Goal: Task Accomplishment & Management: Use online tool/utility

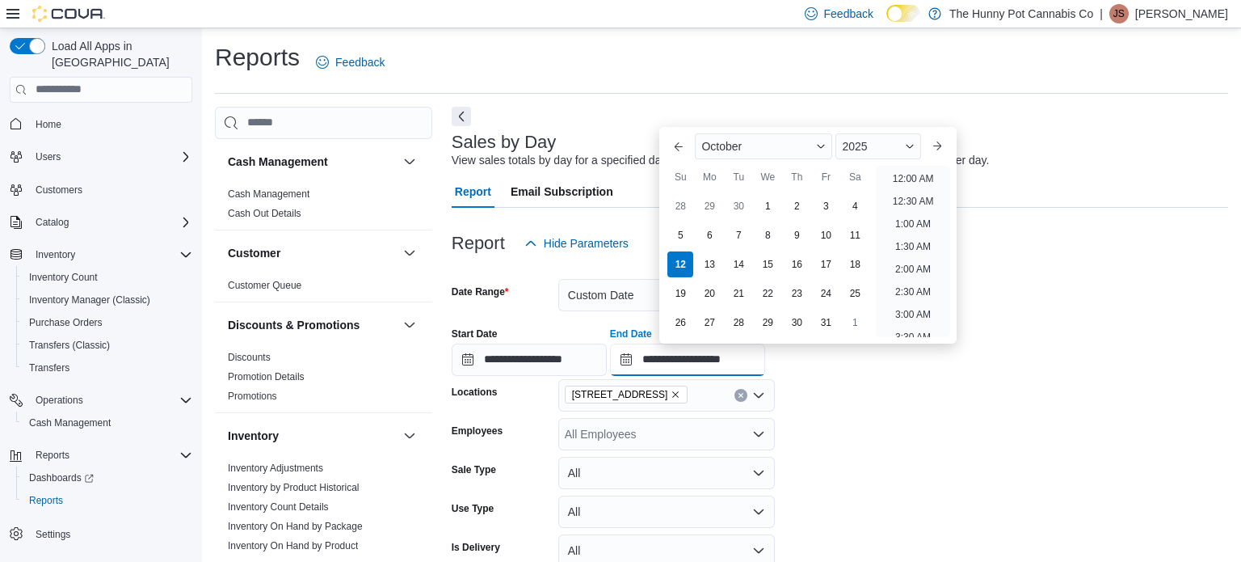
click at [765, 361] on input "**********" at bounding box center [687, 359] width 155 height 32
click at [898, 167] on li "1:00 PM" at bounding box center [913, 173] width 49 height 19
type input "**********"
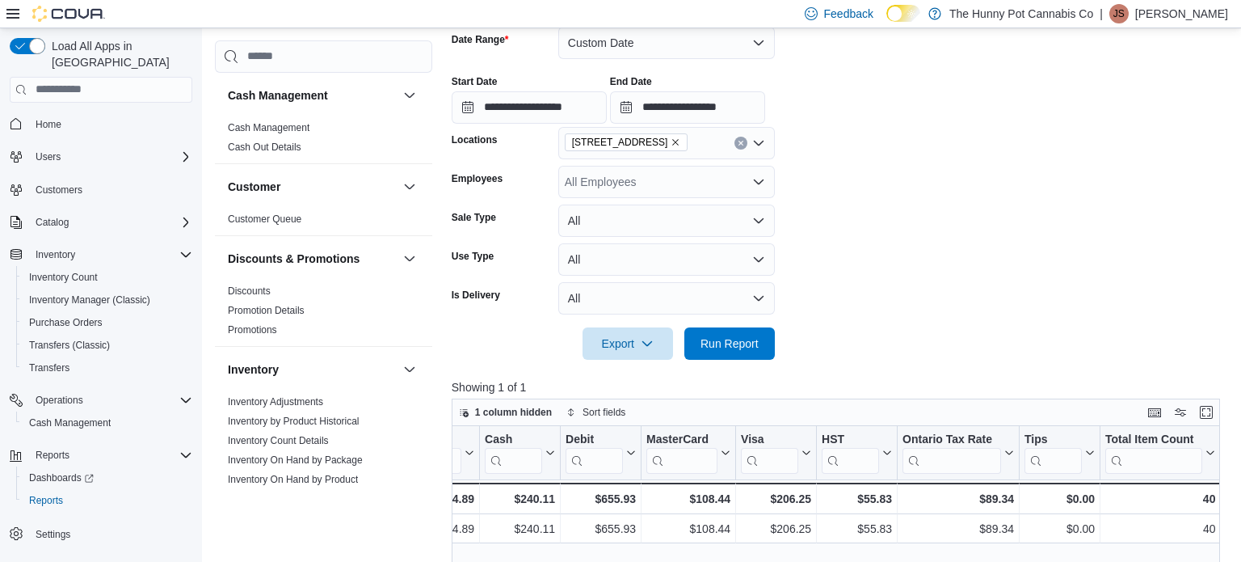
scroll to position [256, 0]
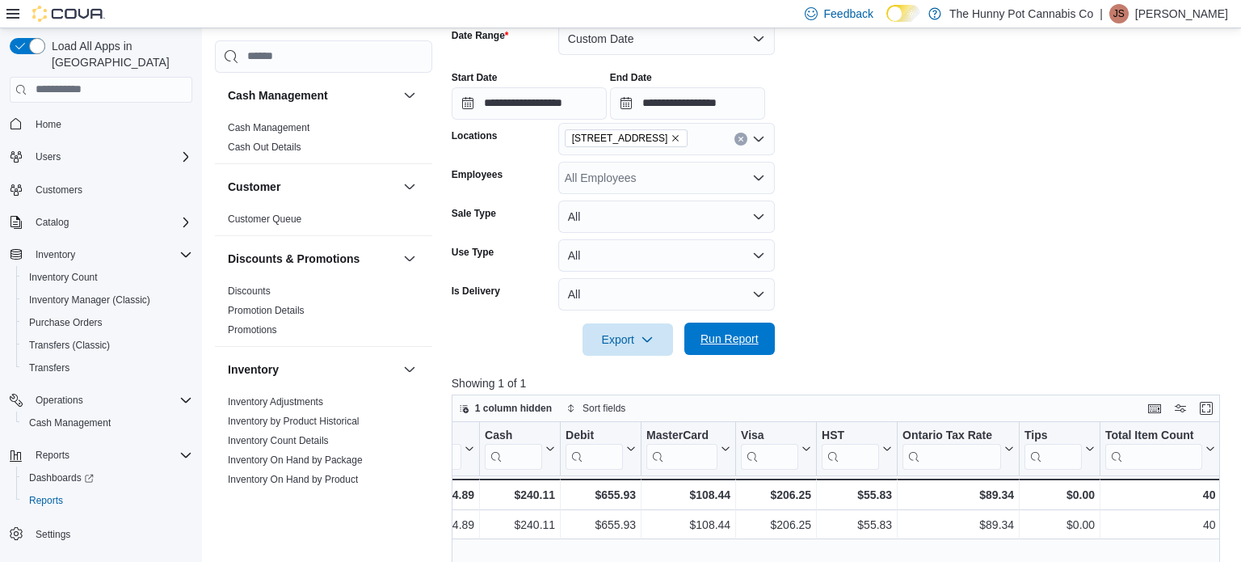
click at [722, 339] on span "Run Report" at bounding box center [730, 339] width 58 height 16
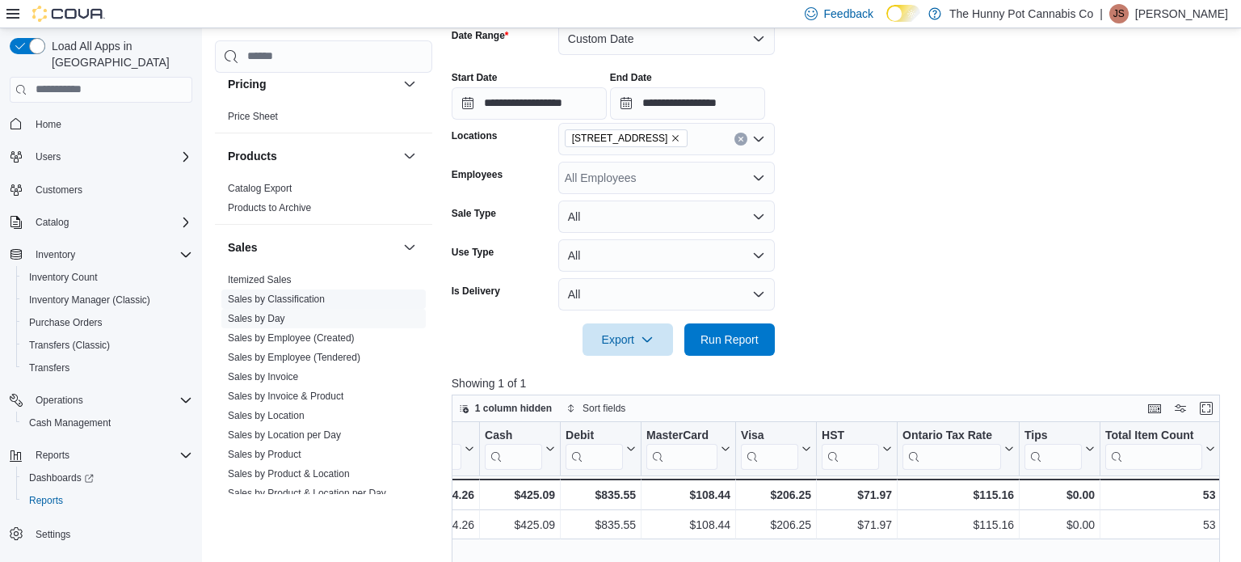
scroll to position [733, 0]
click at [237, 306] on span "Sales by Classification" at bounding box center [323, 299] width 204 height 19
click at [228, 297] on link "Sales by Classification" at bounding box center [276, 299] width 97 height 11
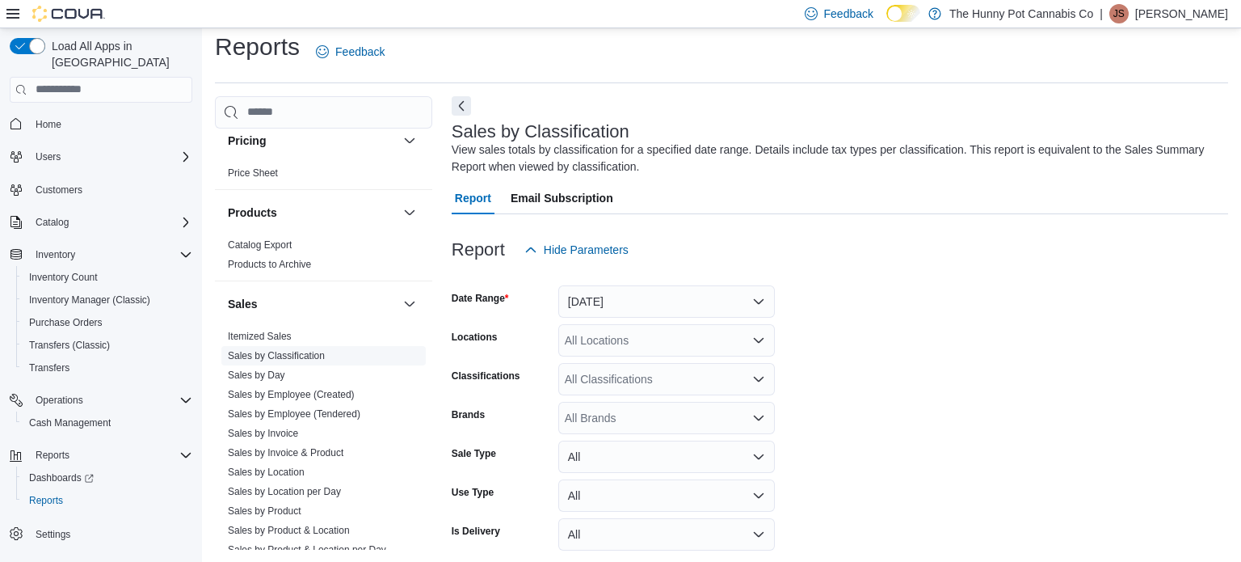
scroll to position [54, 0]
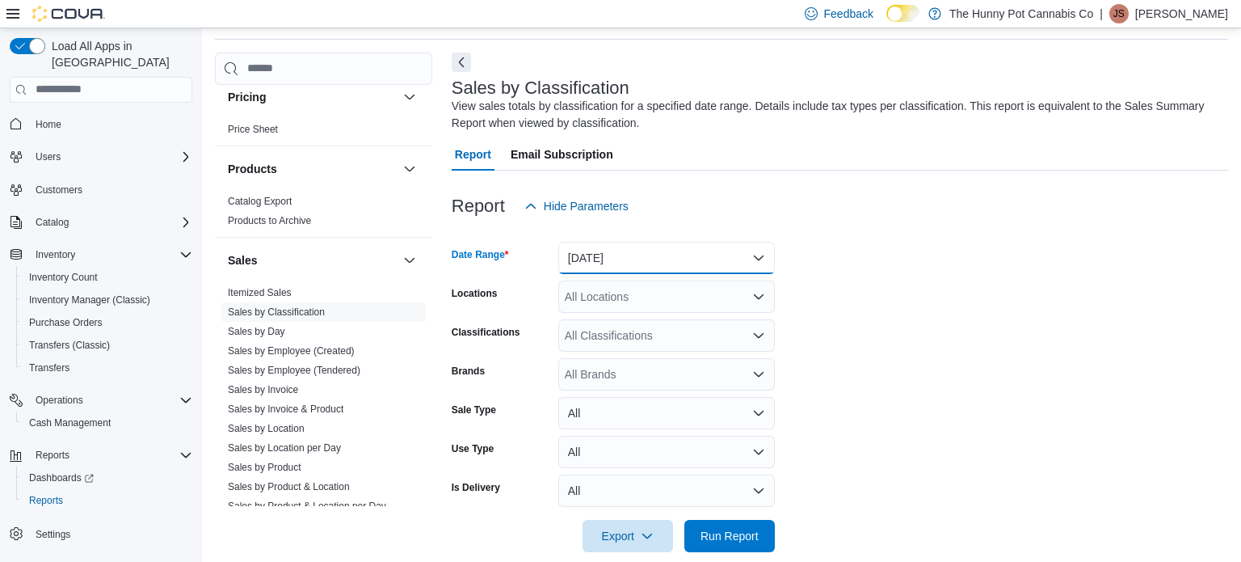
click at [619, 255] on button "[DATE]" at bounding box center [666, 258] width 217 height 32
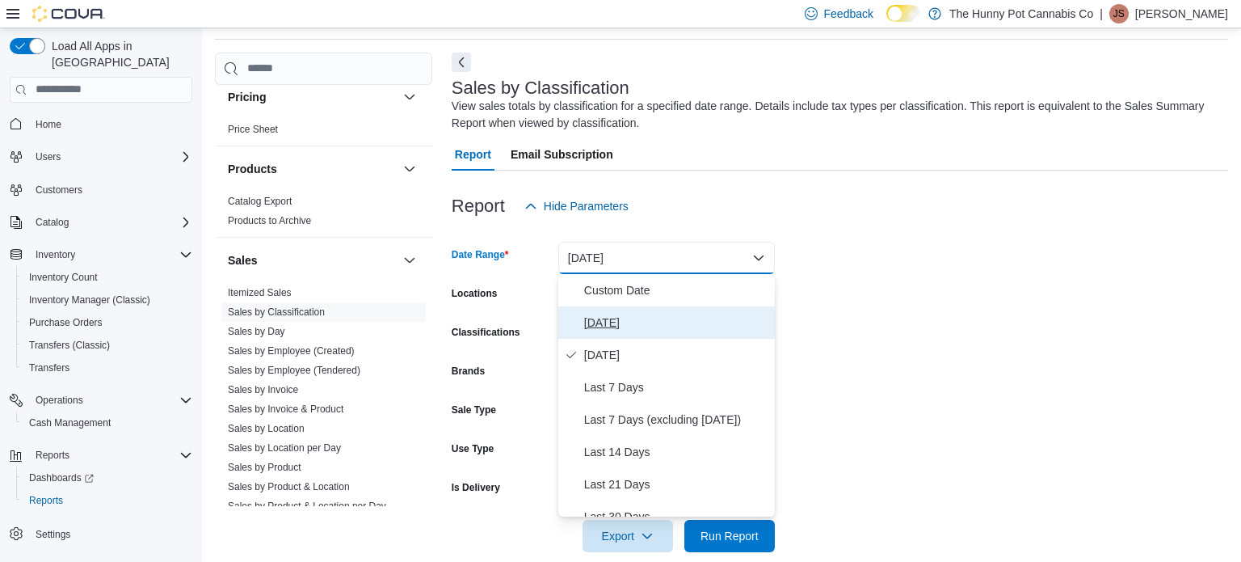
click at [638, 324] on span "[DATE]" at bounding box center [676, 322] width 184 height 19
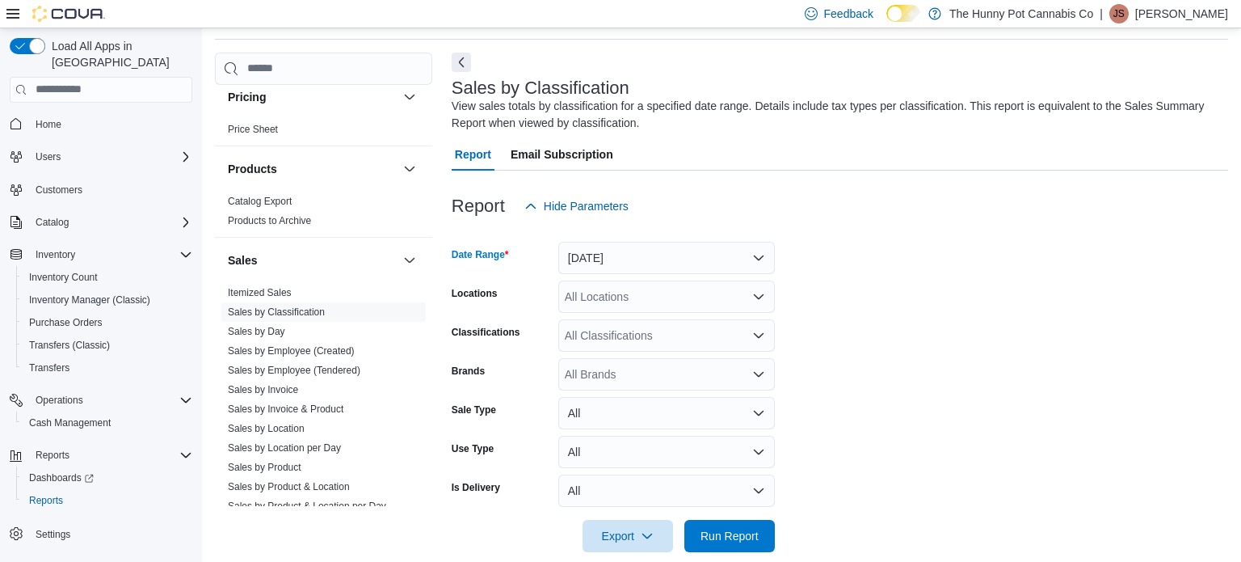
click at [613, 303] on div "All Locations" at bounding box center [666, 296] width 217 height 32
type input "****"
click at [716, 321] on div "[STREET_ADDRESS]" at bounding box center [666, 324] width 197 height 16
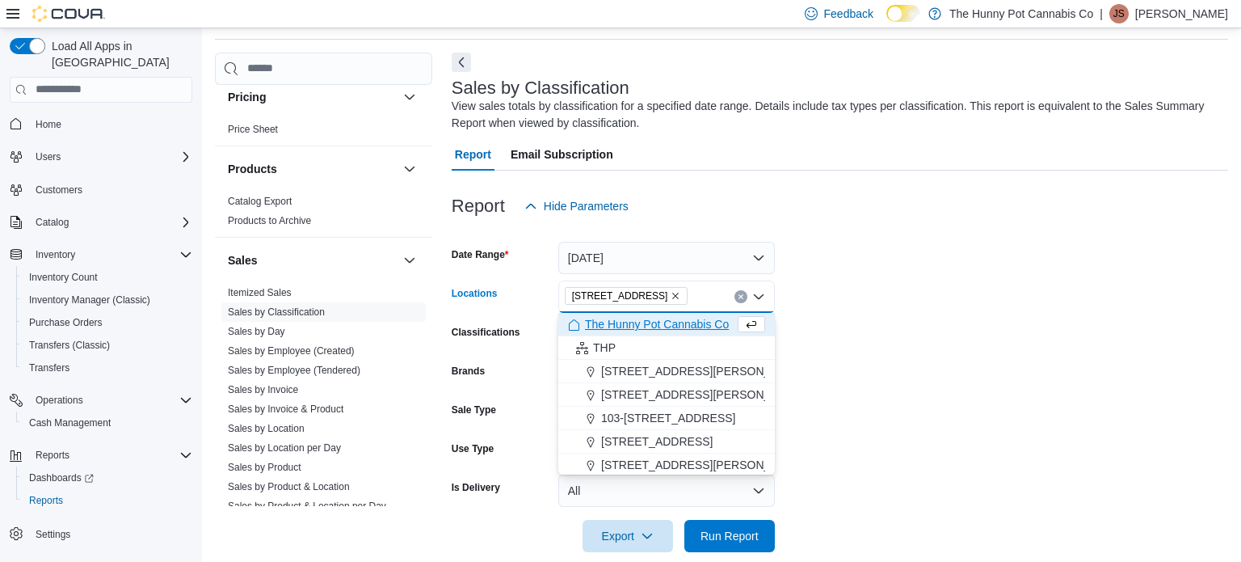
click at [918, 328] on form "Date Range [DATE] Locations [STREET_ADDRESS] Selected. [STREET_ADDRESS] Press B…" at bounding box center [840, 387] width 777 height 330
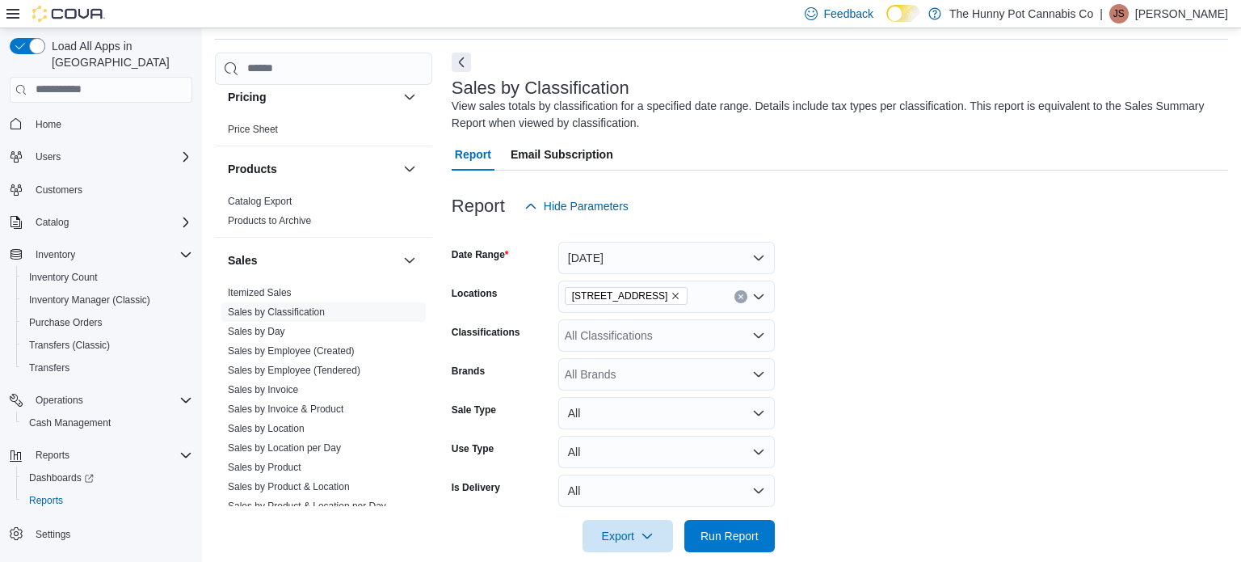
scroll to position [76, 0]
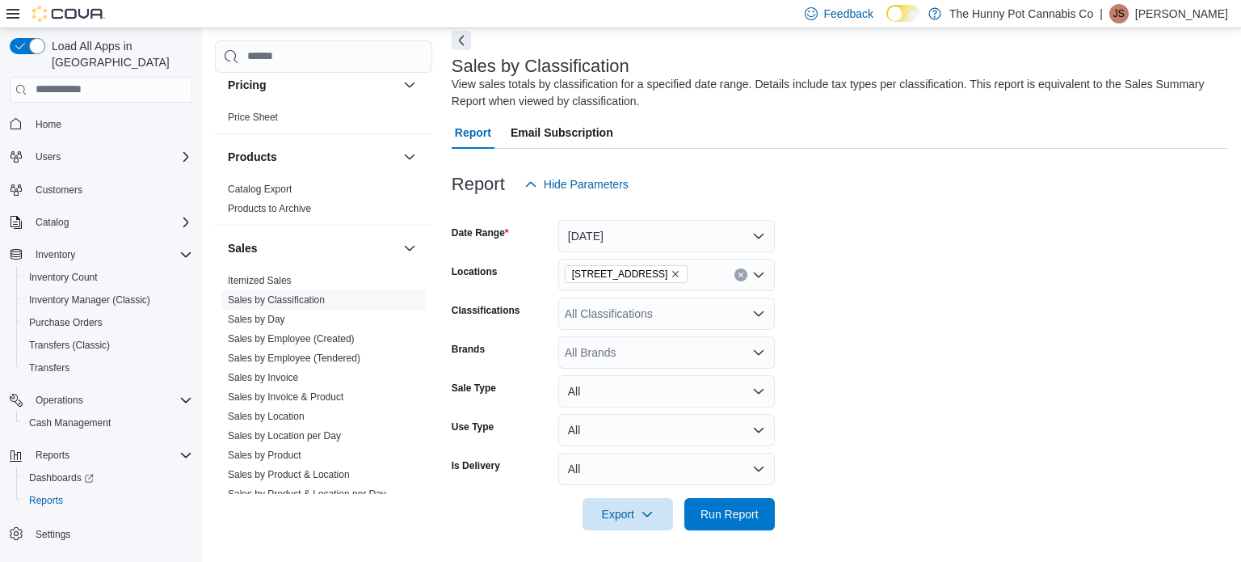
click at [705, 319] on div "All Classifications" at bounding box center [666, 313] width 217 height 32
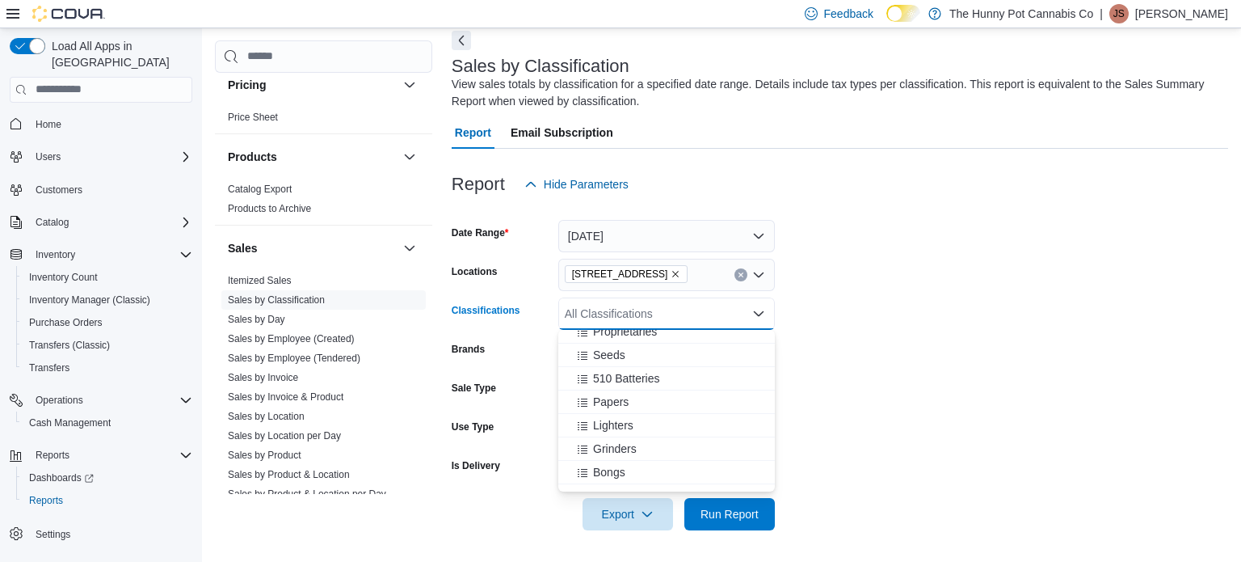
scroll to position [760, 0]
click at [583, 379] on icon "Choose from the following options" at bounding box center [582, 378] width 13 height 13
click at [615, 383] on span "Papers" at bounding box center [611, 377] width 36 height 16
click at [615, 383] on span "Lighters" at bounding box center [613, 377] width 40 height 16
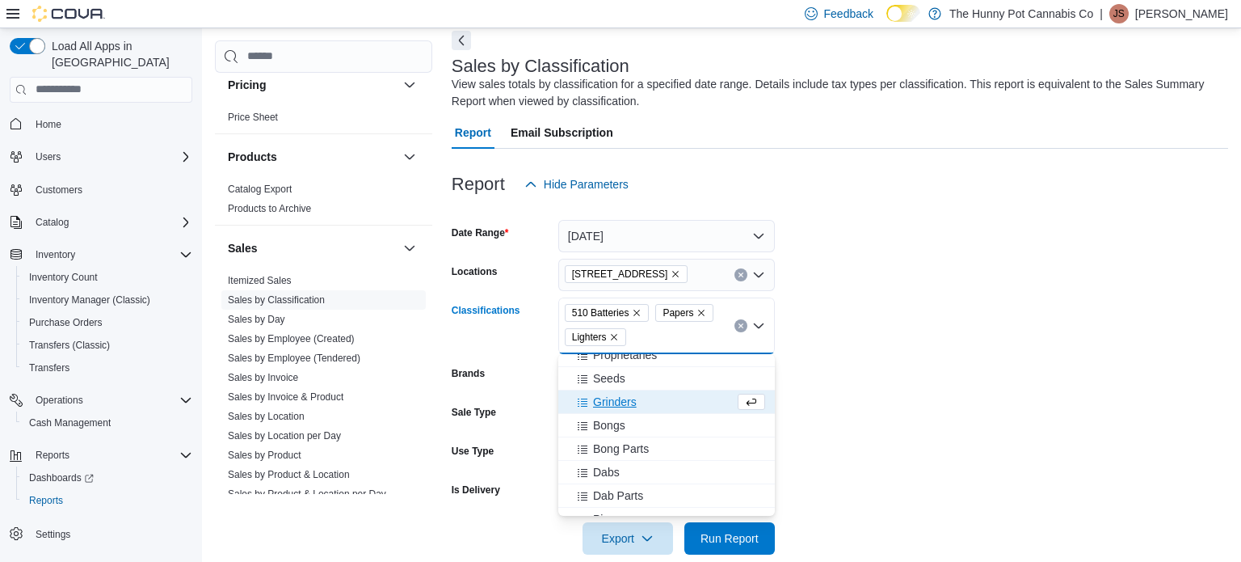
click at [621, 403] on span "Grinders" at bounding box center [615, 402] width 44 height 16
click at [621, 403] on span "Bongs" at bounding box center [609, 402] width 32 height 16
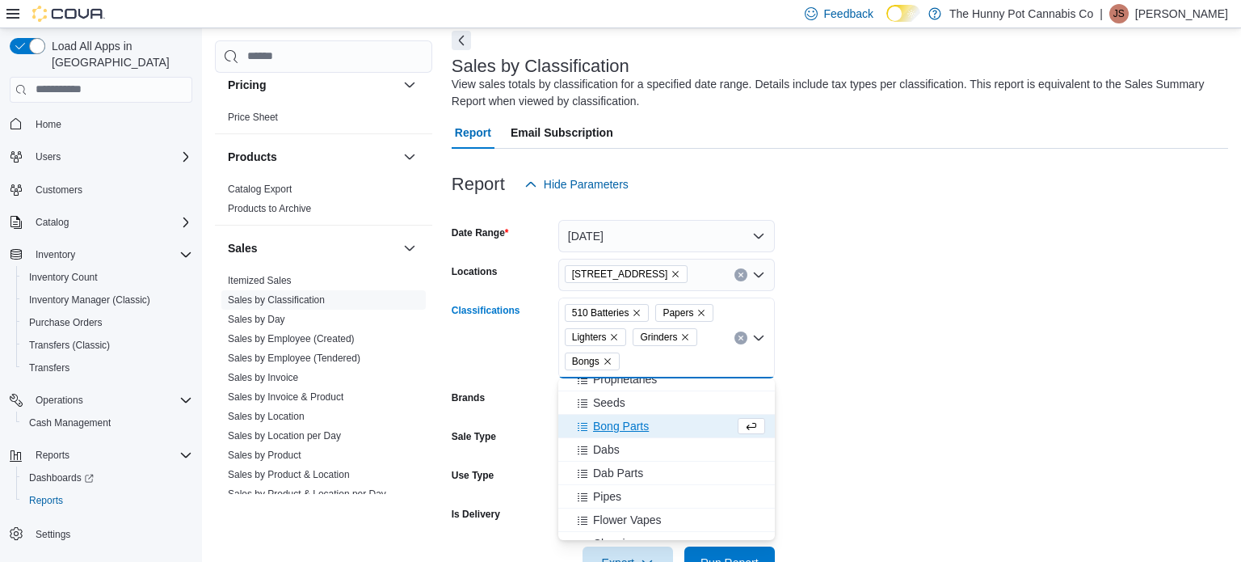
click at [628, 427] on span "Bong Parts" at bounding box center [621, 426] width 56 height 16
click at [611, 432] on button "Dabs" at bounding box center [666, 426] width 217 height 23
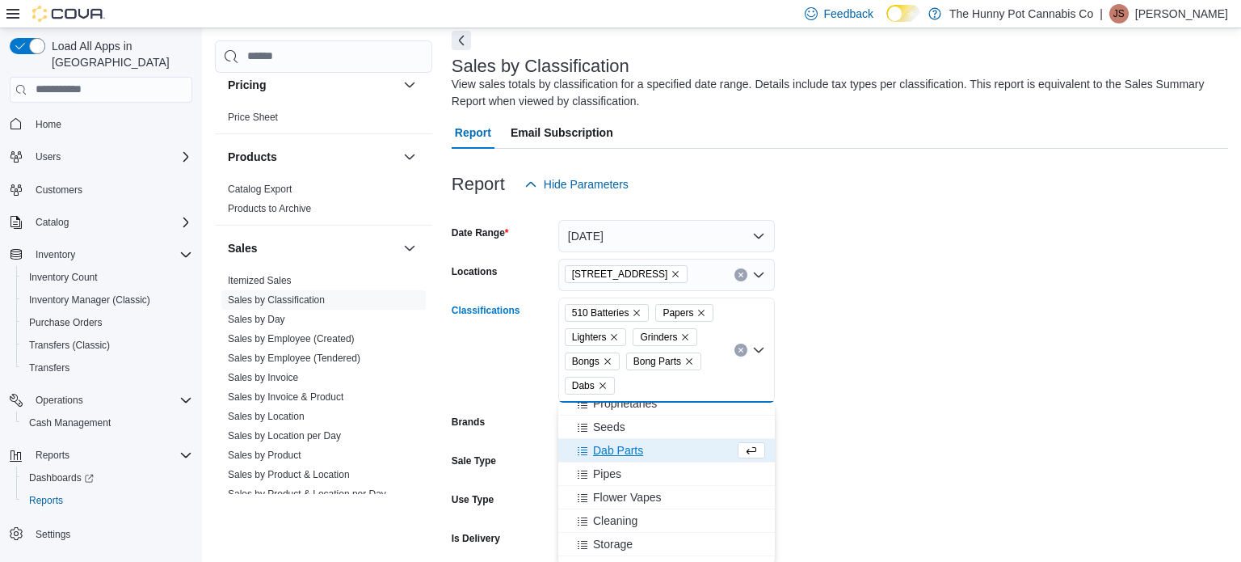
click at [611, 455] on span "Dab Parts" at bounding box center [618, 450] width 50 height 16
click at [609, 452] on span "Pipes" at bounding box center [607, 450] width 28 height 16
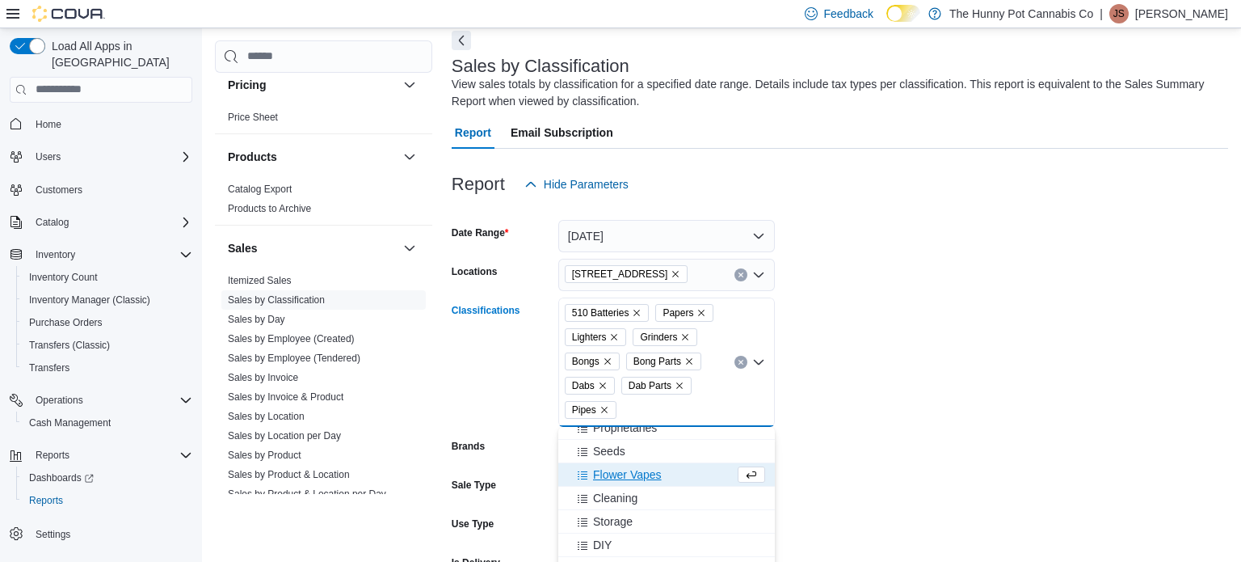
click at [619, 474] on span "Flower Vapes" at bounding box center [627, 474] width 69 height 16
click at [619, 474] on span "Cleaning" at bounding box center [615, 474] width 44 height 16
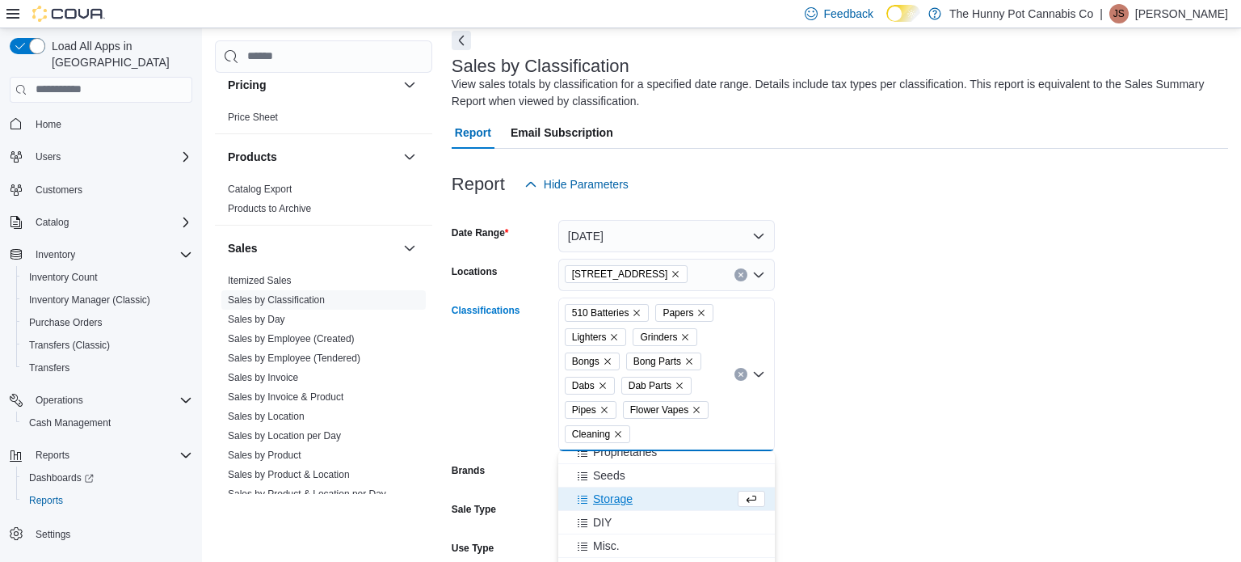
click at [625, 497] on span "Storage" at bounding box center [613, 499] width 40 height 16
click at [624, 499] on div "DIY" at bounding box center [651, 499] width 166 height 16
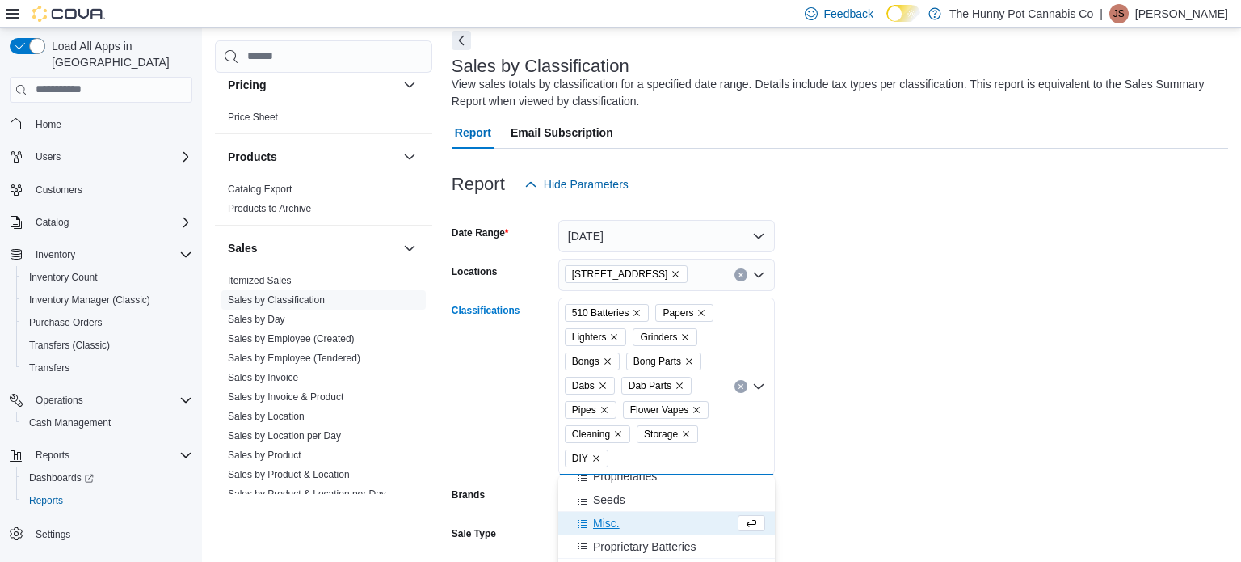
click at [635, 521] on div "Misc." at bounding box center [651, 523] width 166 height 16
click at [635, 521] on span "Proprietary Batteries" at bounding box center [644, 523] width 103 height 16
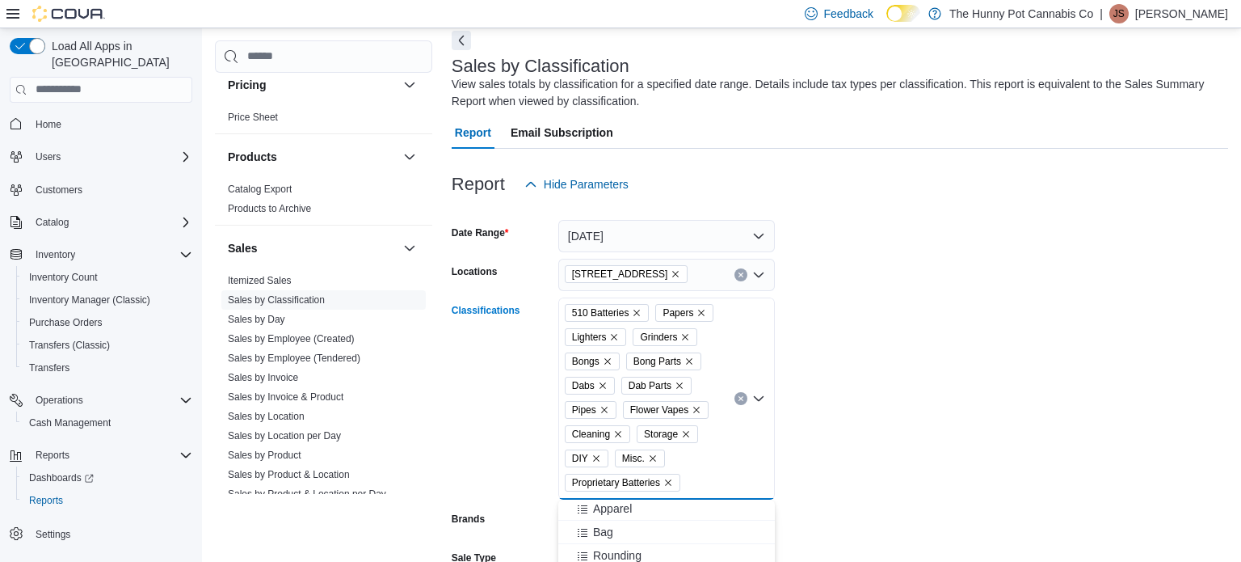
scroll to position [819, 0]
click at [630, 514] on span "Apparel" at bounding box center [612, 512] width 39 height 16
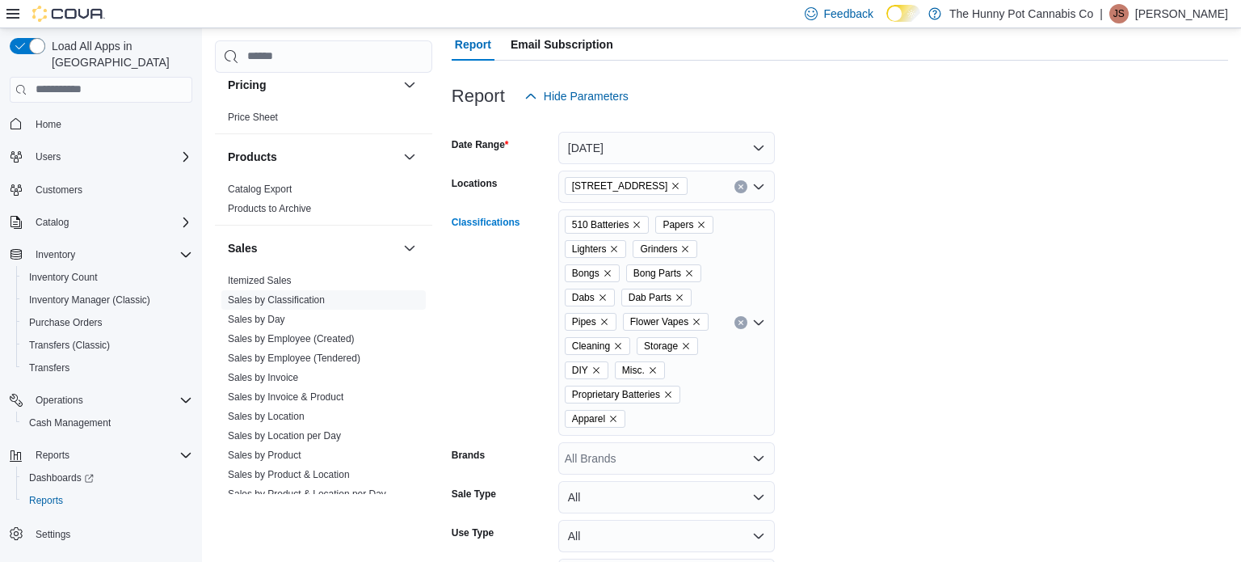
scroll to position [270, 0]
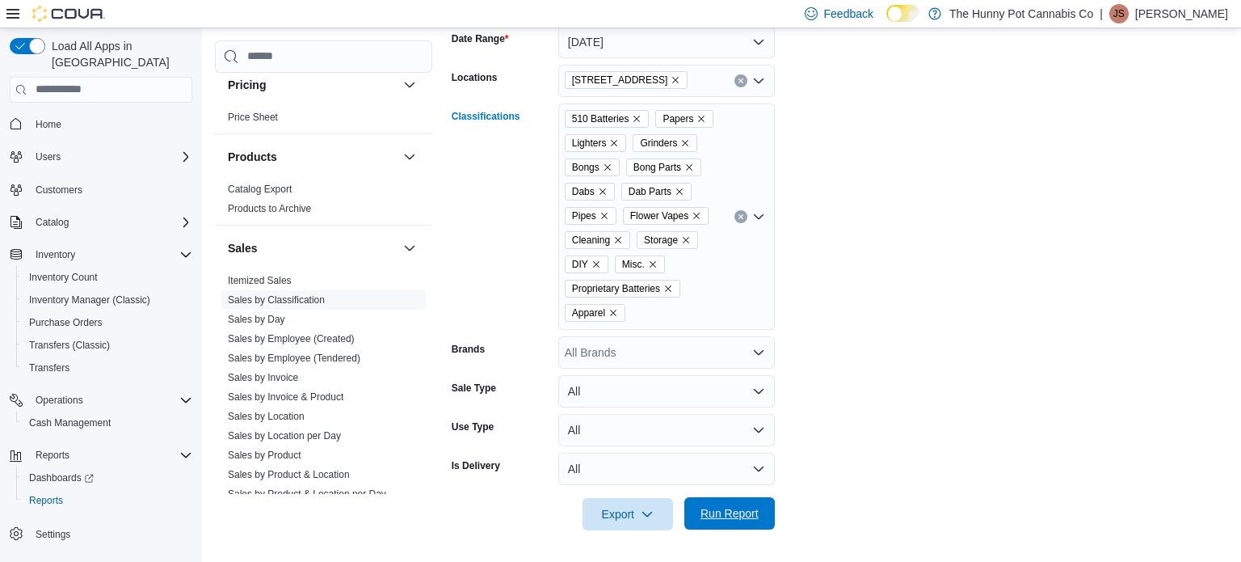
click at [710, 507] on span "Run Report" at bounding box center [730, 513] width 58 height 16
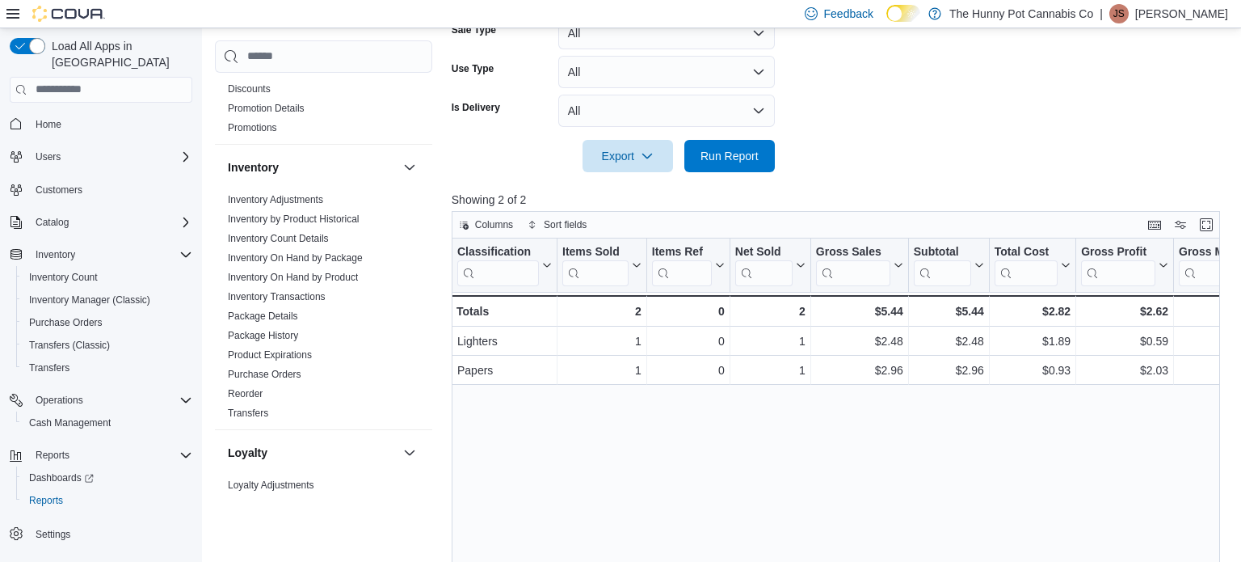
scroll to position [193, 0]
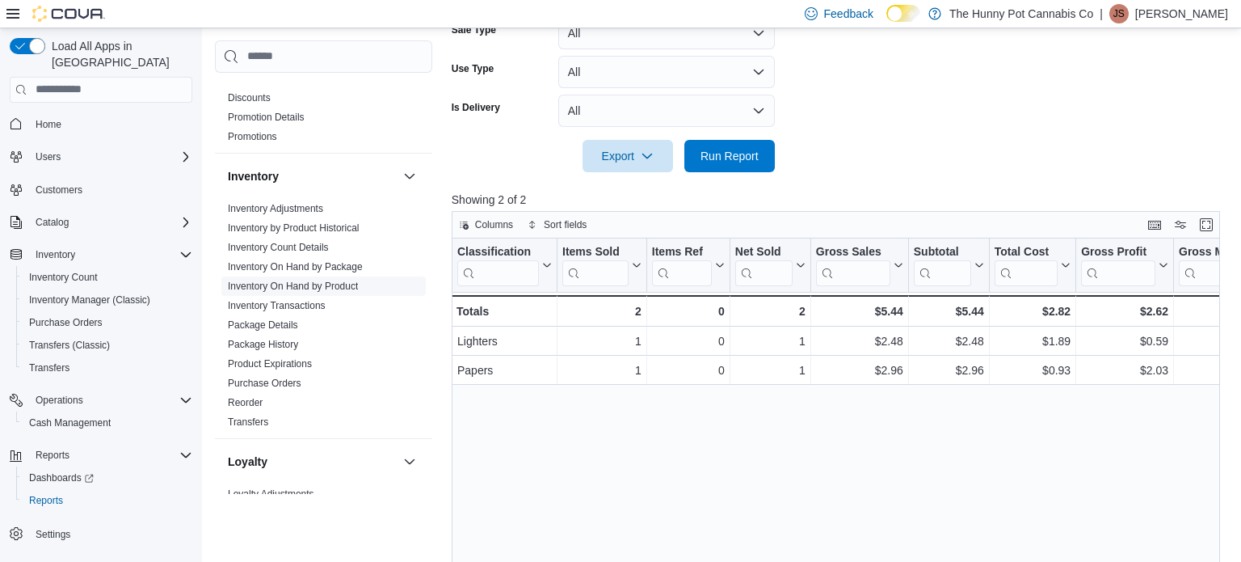
click at [341, 284] on link "Inventory On Hand by Product" at bounding box center [293, 285] width 130 height 11
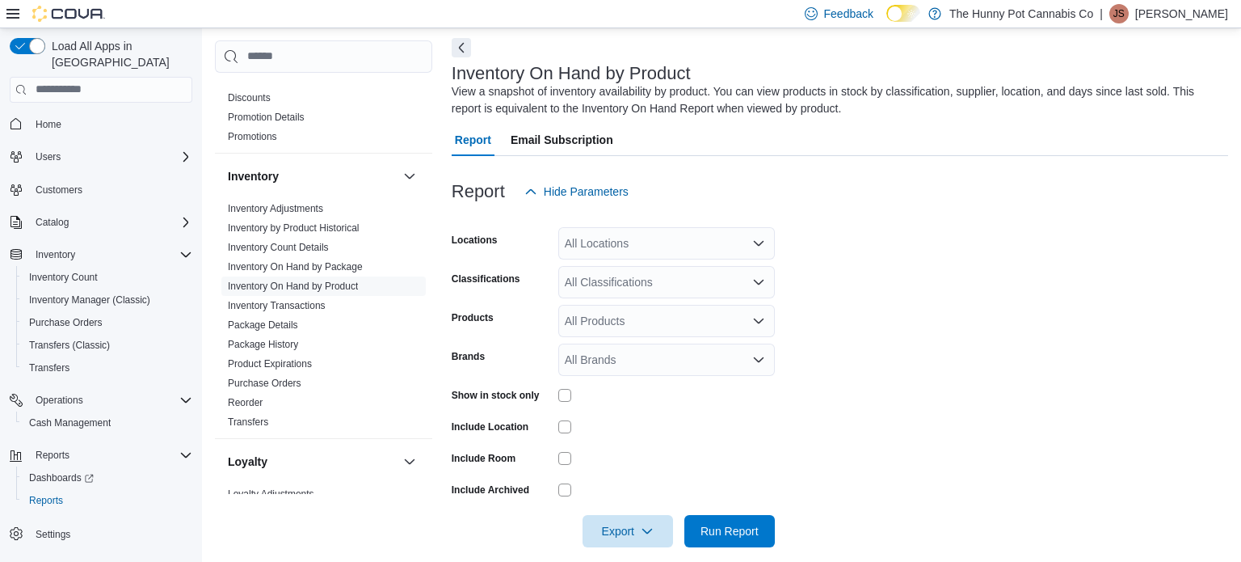
scroll to position [54, 0]
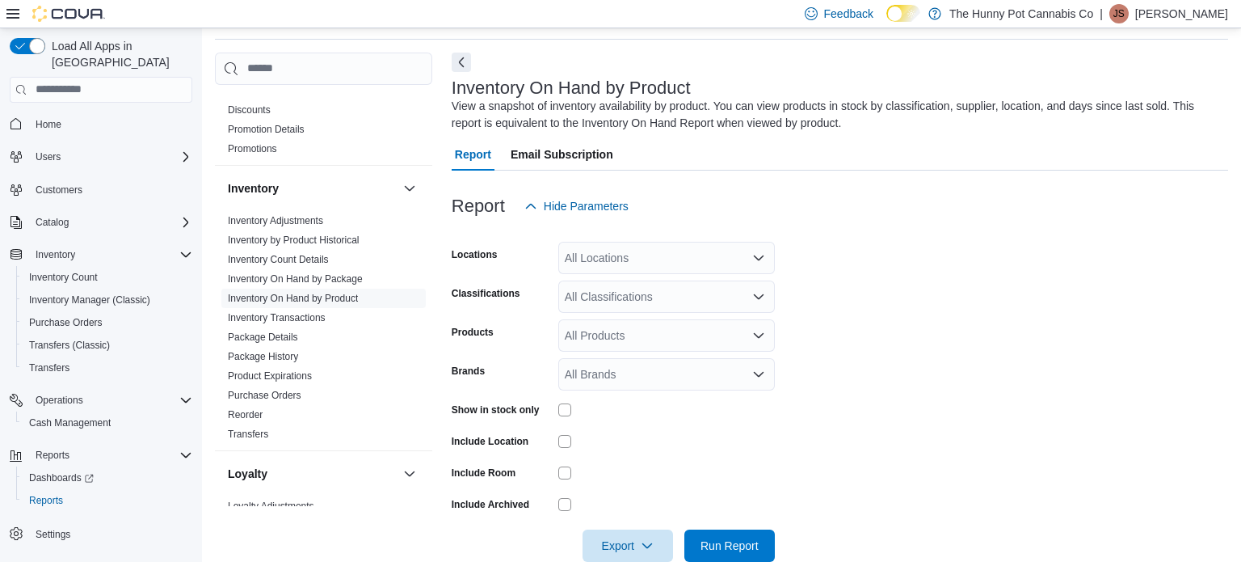
click at [697, 263] on div "All Locations" at bounding box center [666, 258] width 217 height 32
type input "****"
click at [716, 289] on div "[STREET_ADDRESS]" at bounding box center [666, 285] width 197 height 16
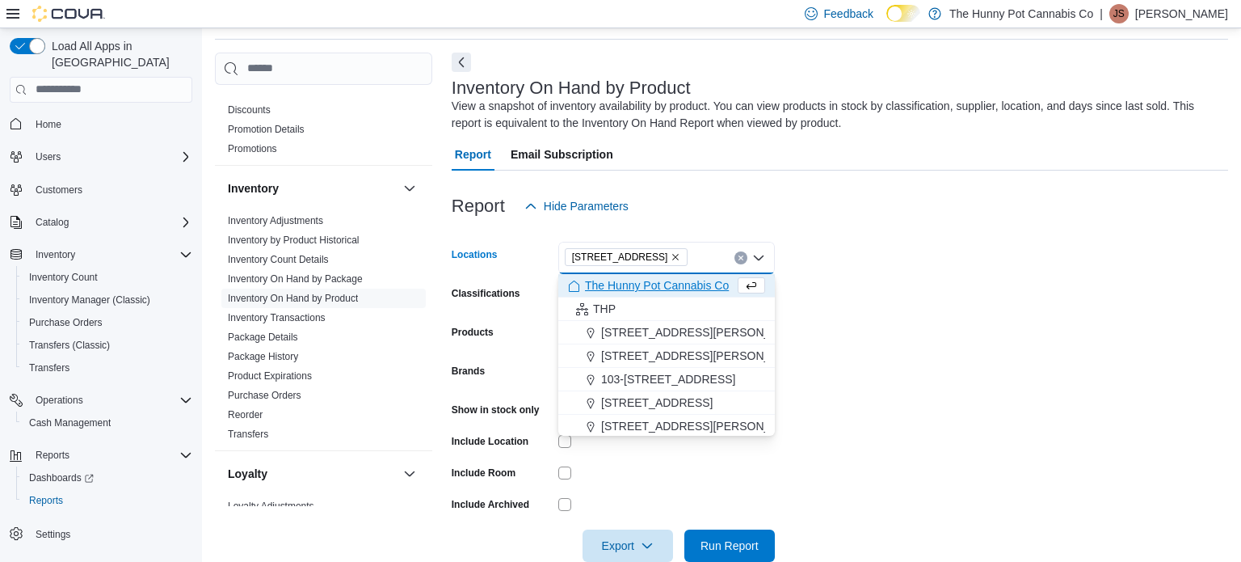
click at [890, 310] on form "Locations [STREET_ADDRESS] Selected. [STREET_ADDRESS] Press Backspace to delete…" at bounding box center [840, 391] width 777 height 339
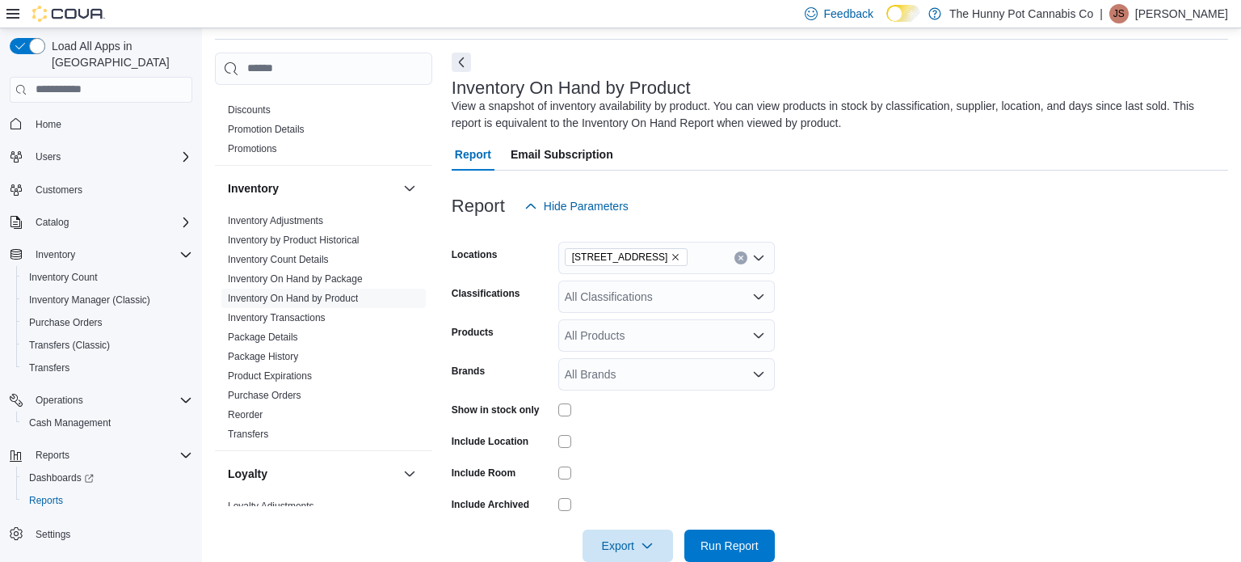
click at [700, 411] on div at bounding box center [666, 409] width 217 height 13
click at [655, 549] on span "Export" at bounding box center [627, 545] width 71 height 32
click at [637, 444] on span "Export to Excel" at bounding box center [630, 446] width 73 height 13
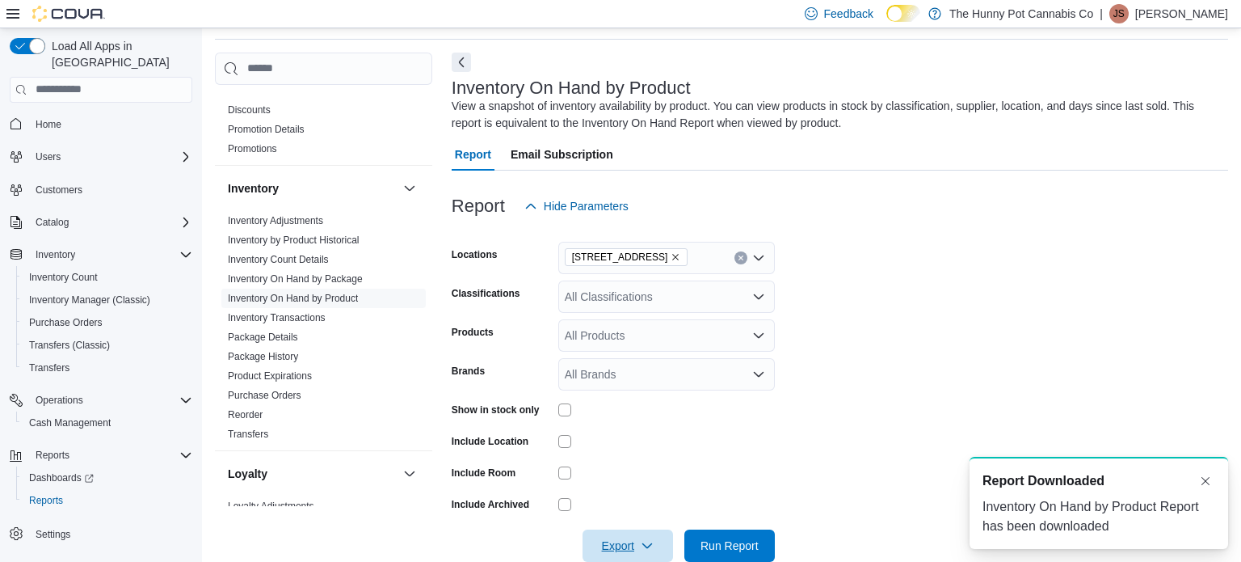
scroll to position [0, 0]
